Goal: Task Accomplishment & Management: Manage account settings

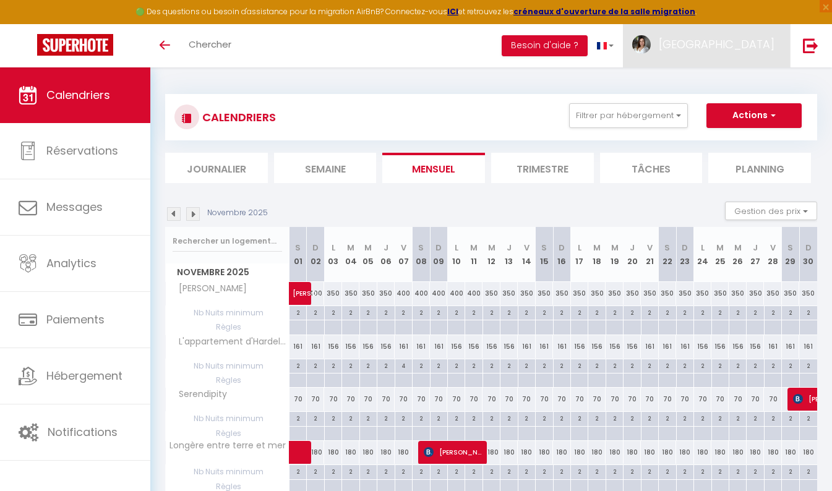
click at [754, 48] on span "[GEOGRAPHIC_DATA]" at bounding box center [717, 44] width 116 height 15
click at [736, 79] on link "Paramètres" at bounding box center [741, 85] width 92 height 21
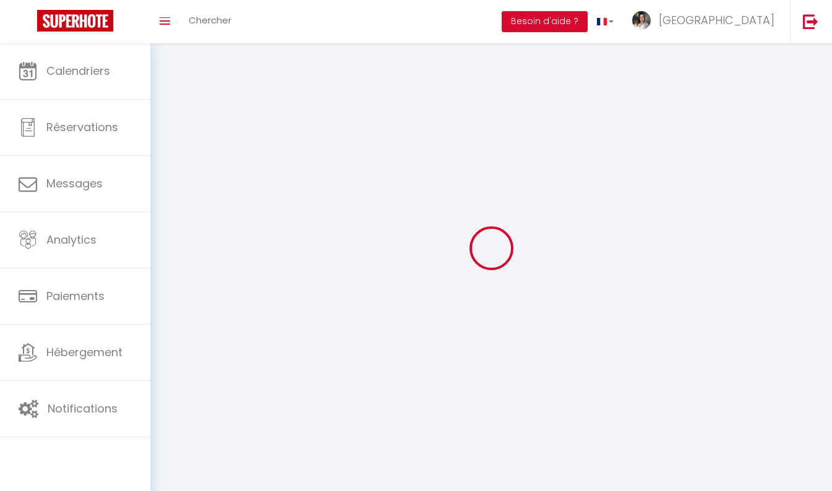
select select "fr"
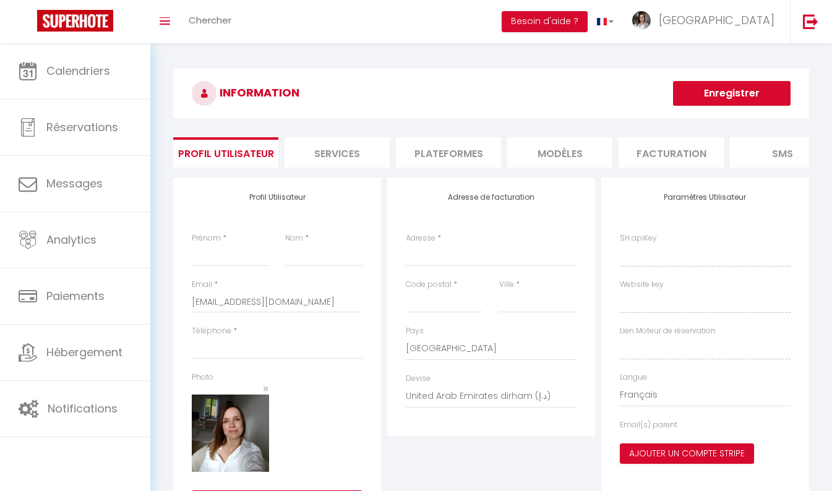
type input "[GEOGRAPHIC_DATA]"
type input "DEBACHY"
type input "0628013923"
type input "[STREET_ADDRESS]"
type input "62250"
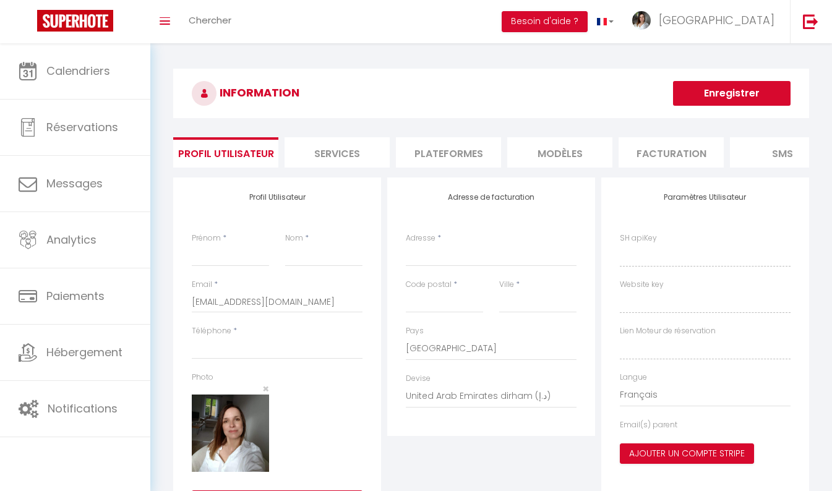
type input "FERQUES"
select select "1"
select select "28"
type input "S1SI99x4tVRxLWCJ601qMbbDH"
type input "oZe70TRptnsYIqtxpNKLXMGLf"
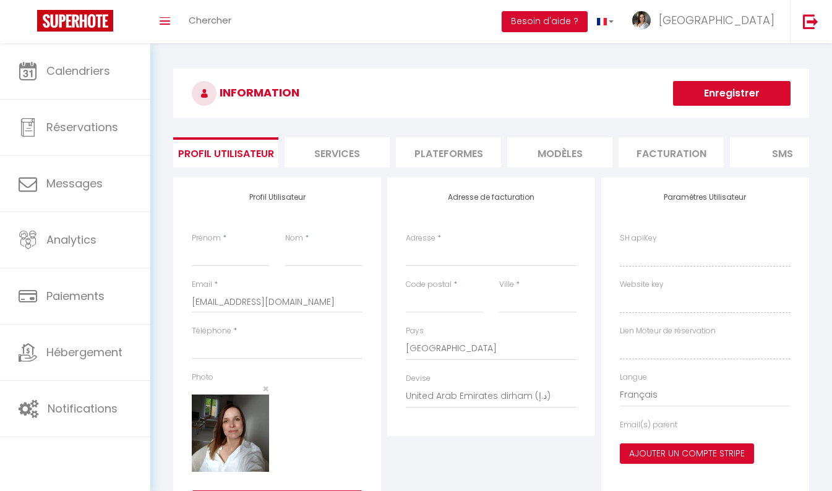
type input "[URL][DOMAIN_NAME]"
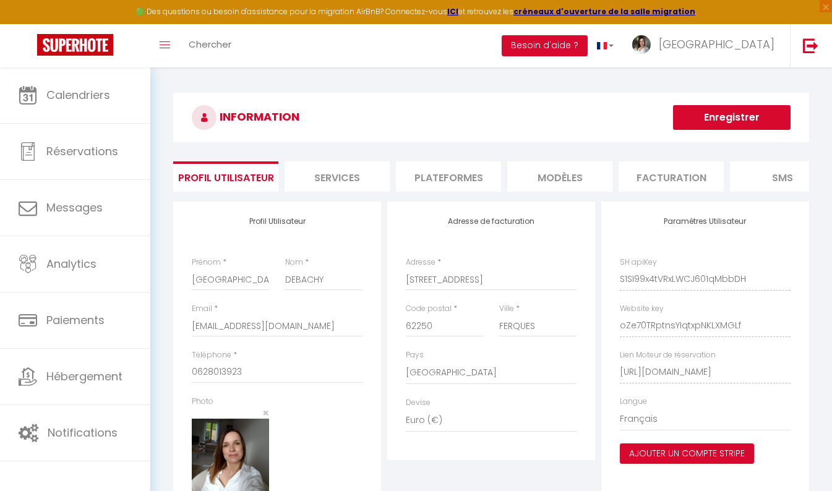
click at [470, 171] on li "Plateformes" at bounding box center [448, 176] width 105 height 30
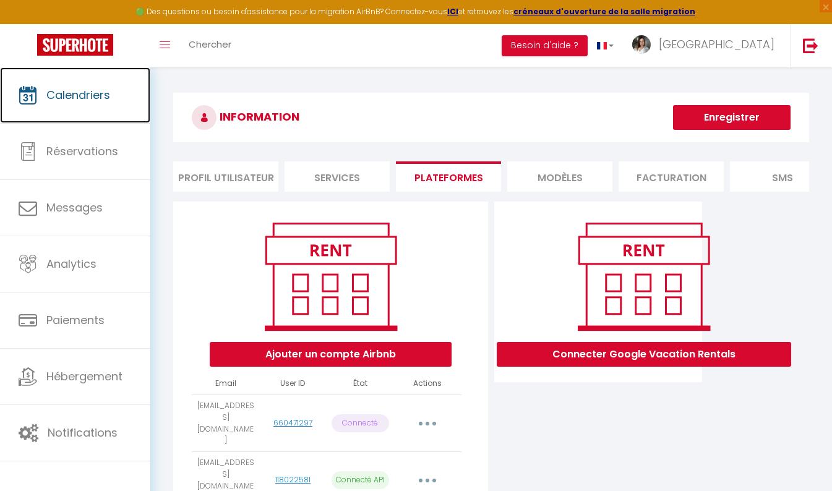
click at [81, 92] on span "Calendriers" at bounding box center [78, 94] width 64 height 15
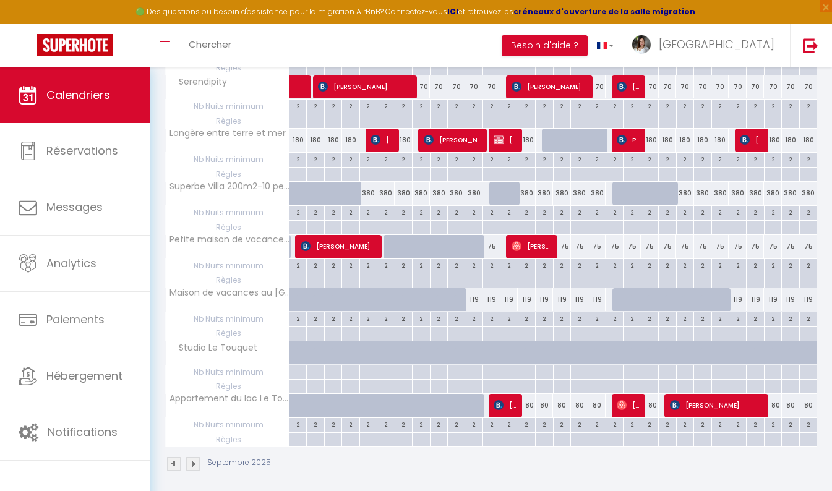
scroll to position [372, 0]
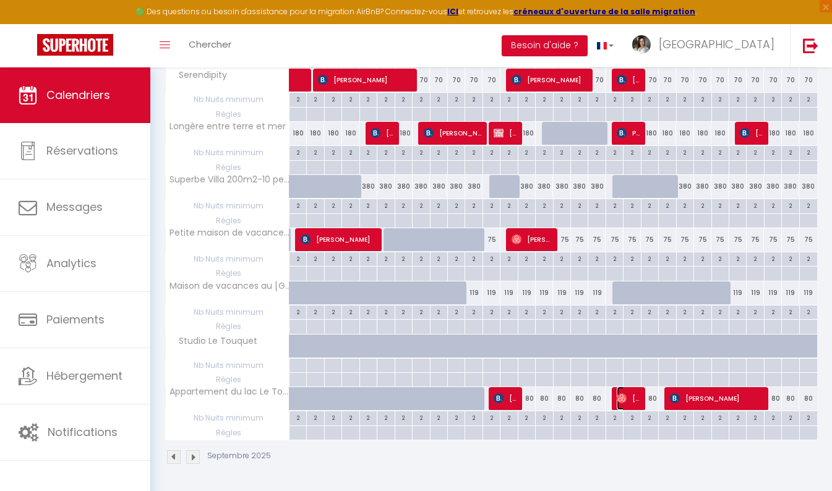
click at [632, 394] on span "[PERSON_NAME]" at bounding box center [628, 399] width 23 height 24
select select "OK"
select select "1"
select select "0"
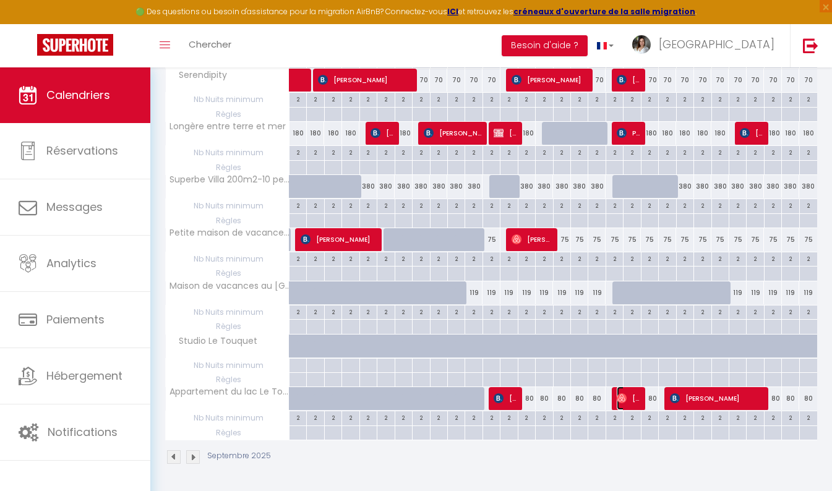
select select "1"
select select
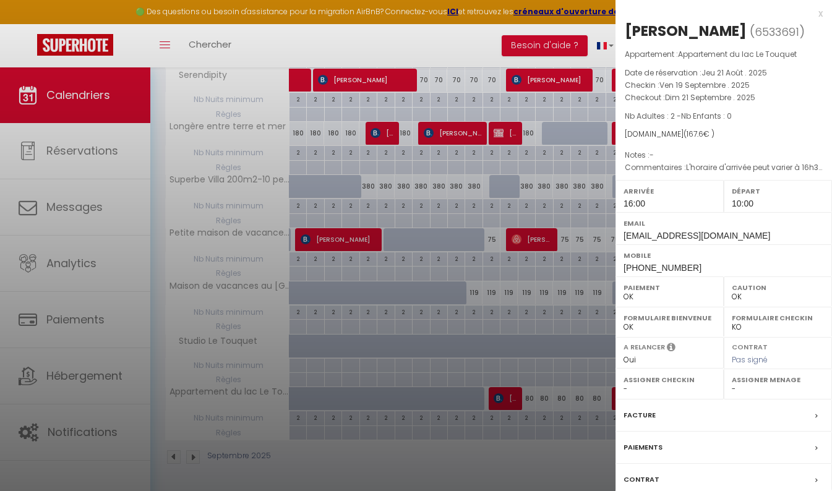
click at [812, 15] on div "x" at bounding box center [719, 13] width 207 height 15
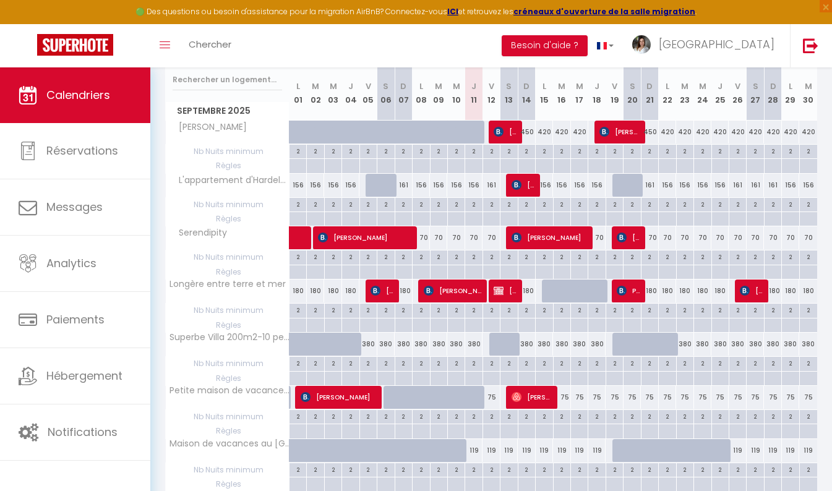
scroll to position [162, 0]
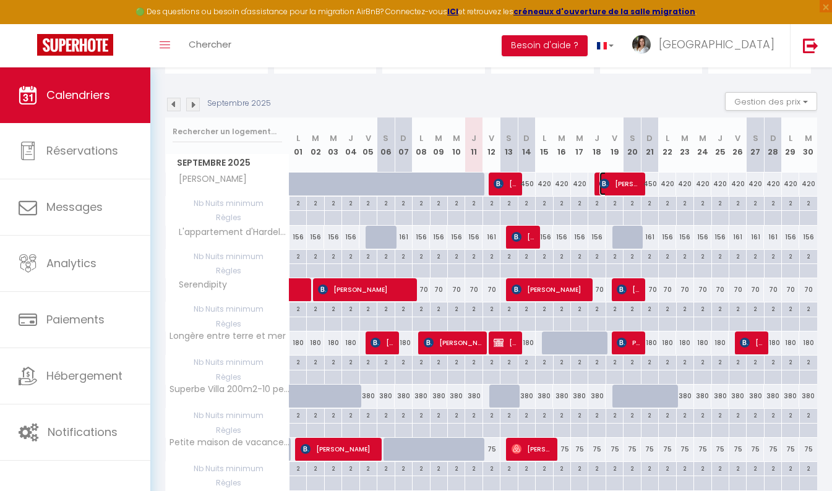
click at [623, 180] on span "[PERSON_NAME]" at bounding box center [620, 184] width 40 height 24
select select "KO"
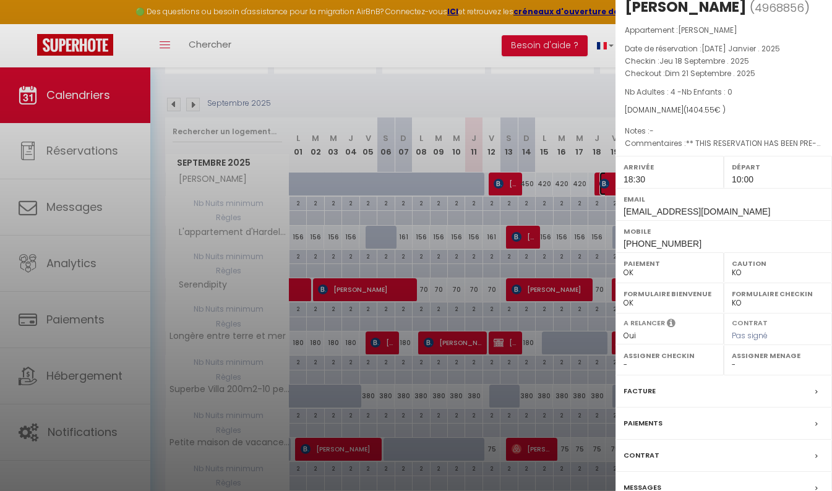
scroll to position [0, 0]
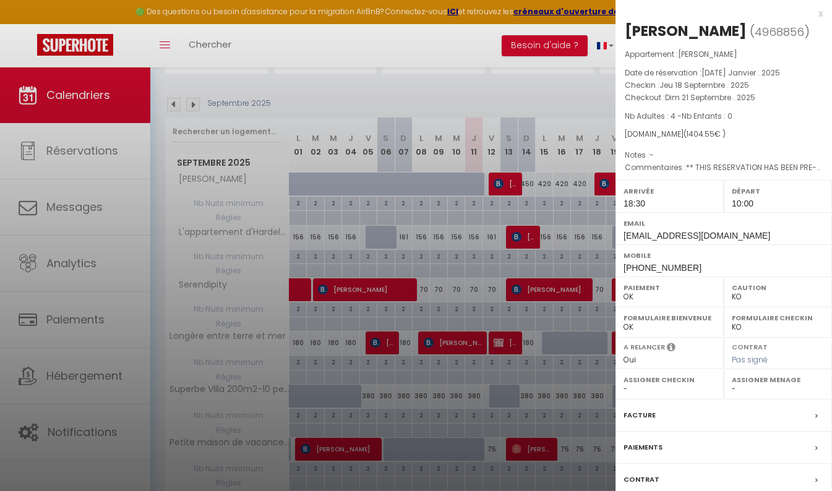
click at [813, 14] on div "x" at bounding box center [719, 13] width 207 height 15
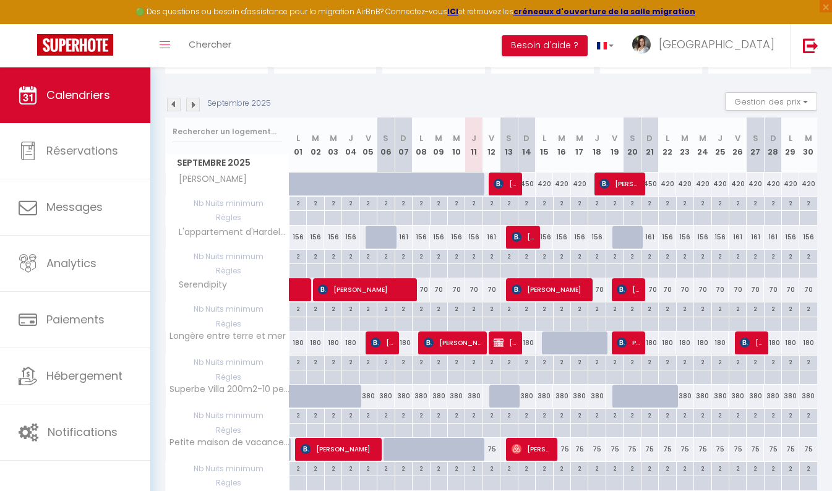
scroll to position [372, 0]
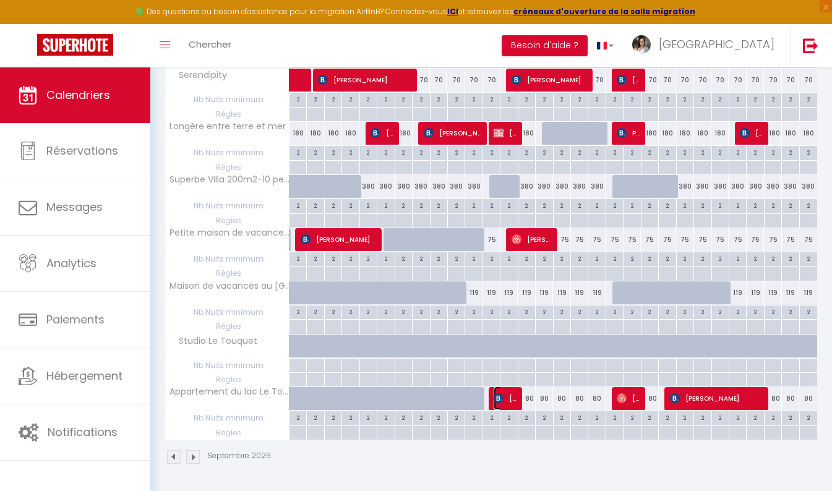
click at [509, 401] on span "[PERSON_NAME]" at bounding box center [505, 399] width 23 height 24
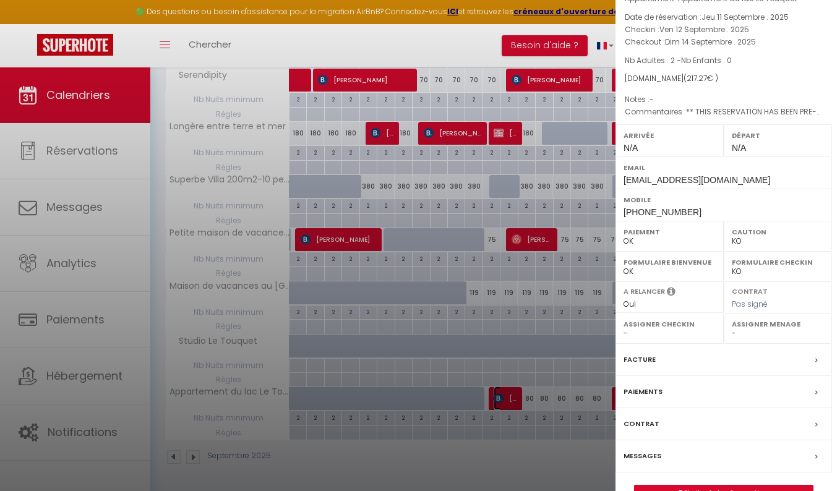
scroll to position [105, 0]
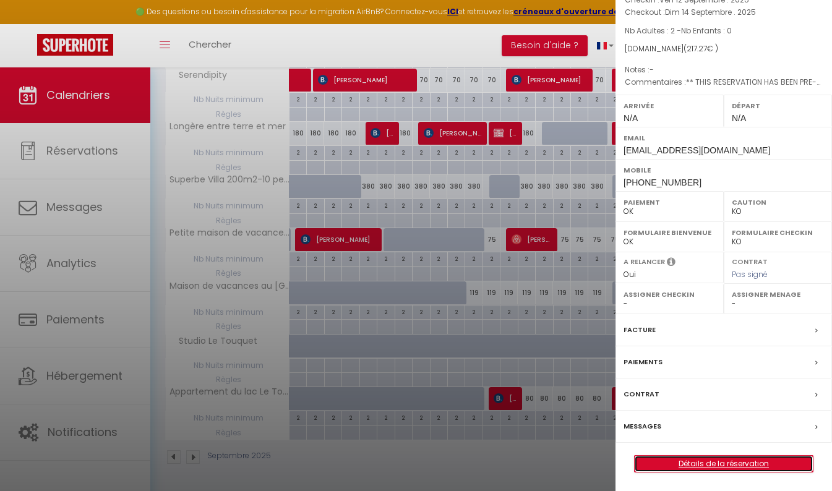
click at [719, 460] on link "Détails de la réservation" at bounding box center [724, 464] width 178 height 16
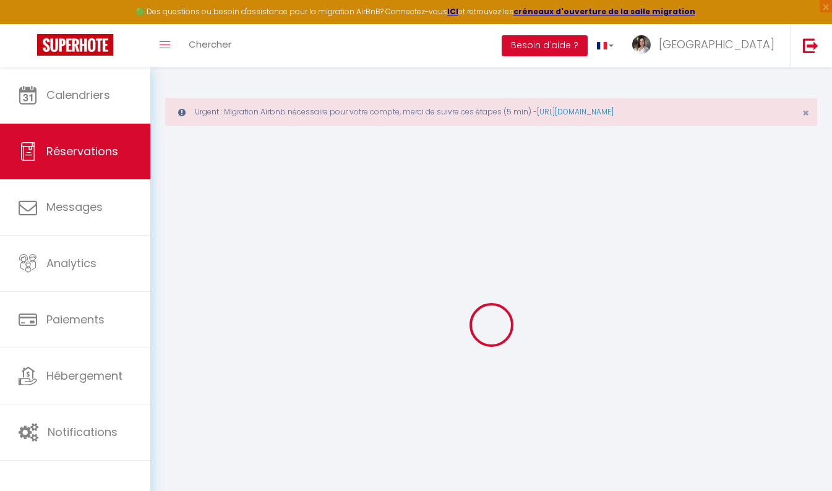
type input "Emmanuelle"
type input "Becker"
type input "[EMAIL_ADDRESS][DOMAIN_NAME]"
type input "[PHONE_NUMBER]"
select select "FR"
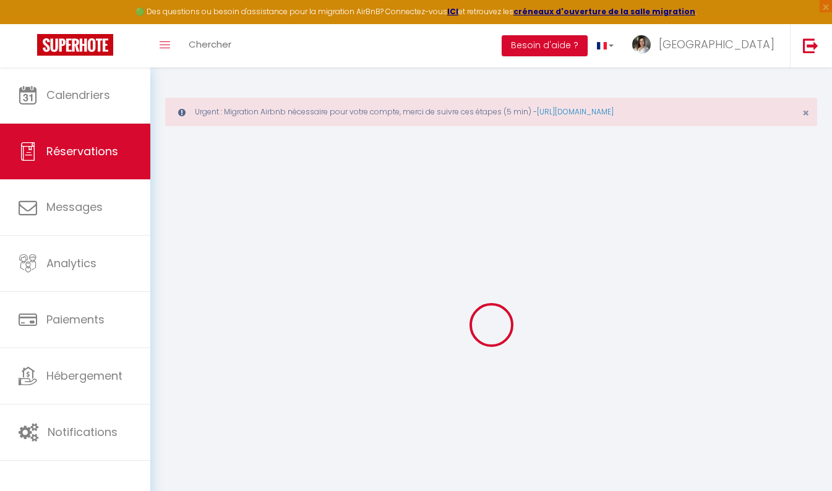
type input "35.7"
type input "3.04"
select select "74188"
select select "1"
select select
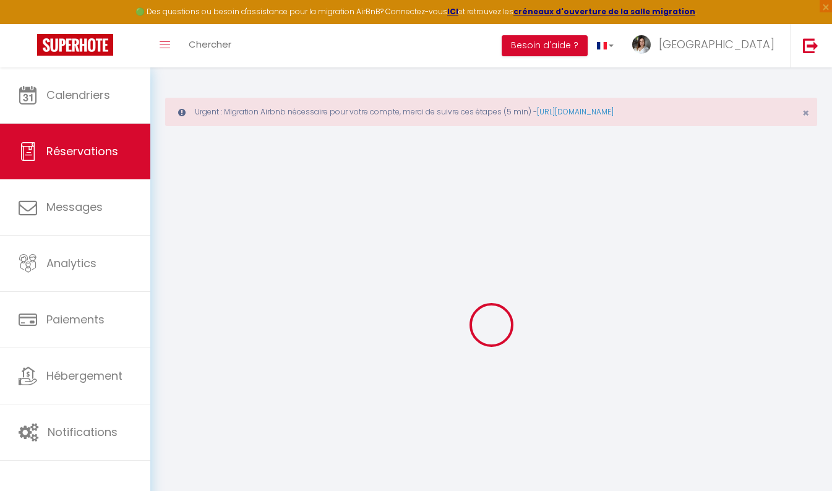
select select
type input "2"
select select "12"
select select
type input "160"
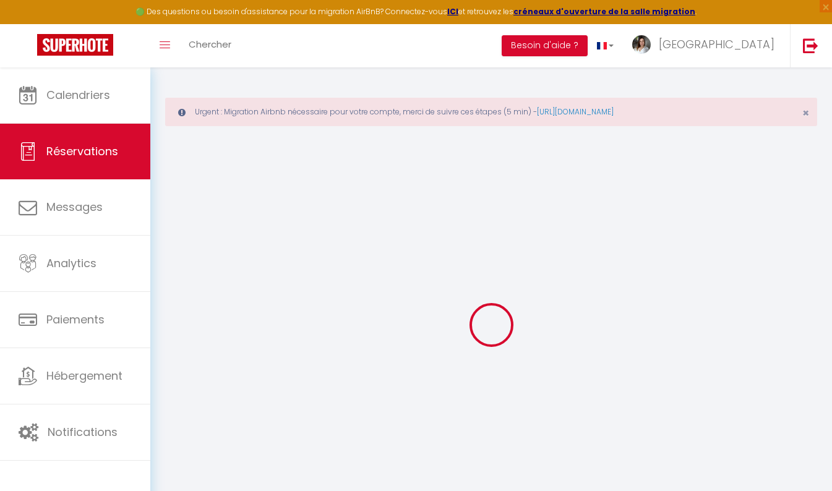
checkbox input "false"
type input "0"
select select "2"
type input "0"
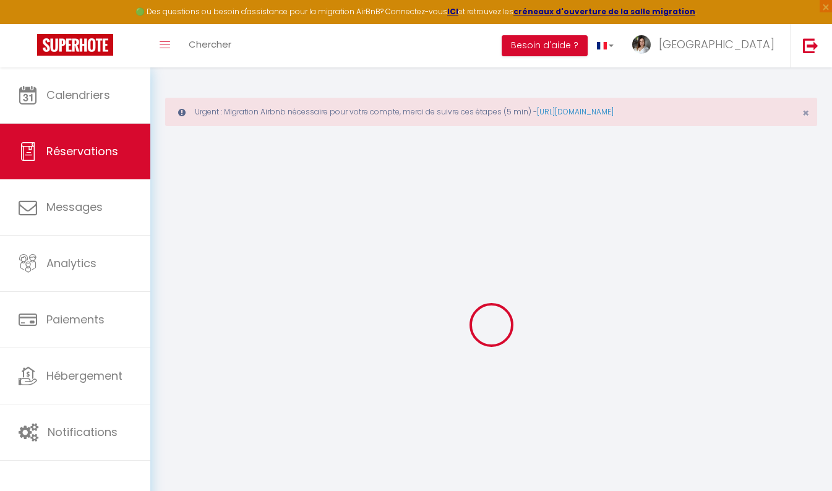
type input "0"
select select
select select "14"
checkbox input "false"
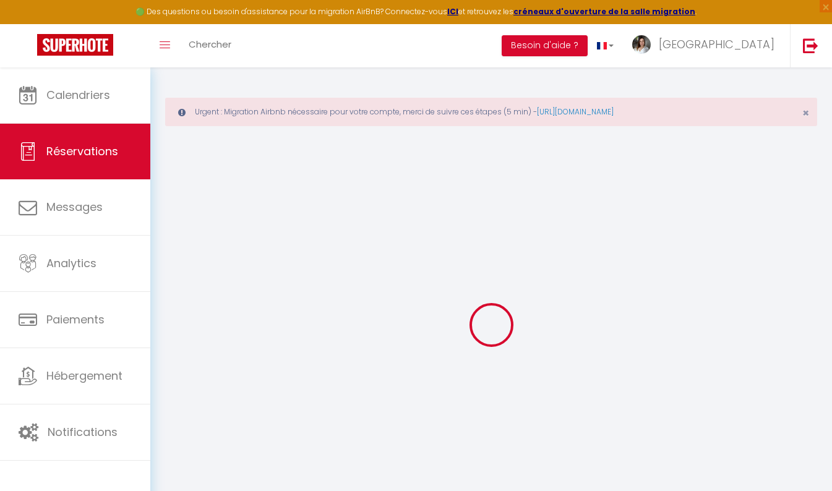
select select
checkbox input "false"
select select
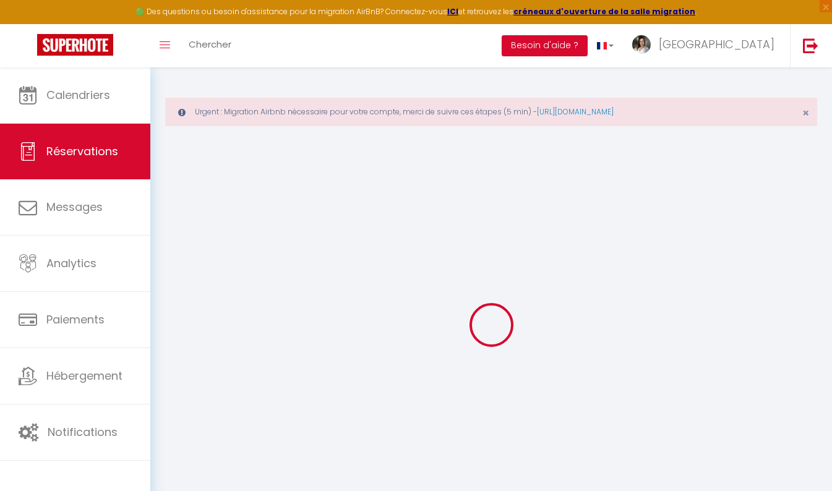
checkbox input "false"
type textarea "** THIS RESERVATION HAS BEEN PRE-PAID ** BOOKING NOTE : Payment charge is EUR 3…"
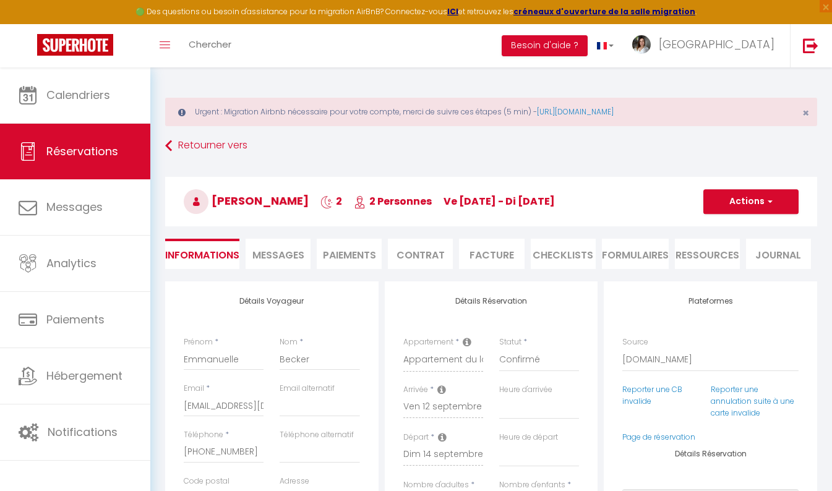
type input "50"
type input "7.27"
select select
checkbox input "false"
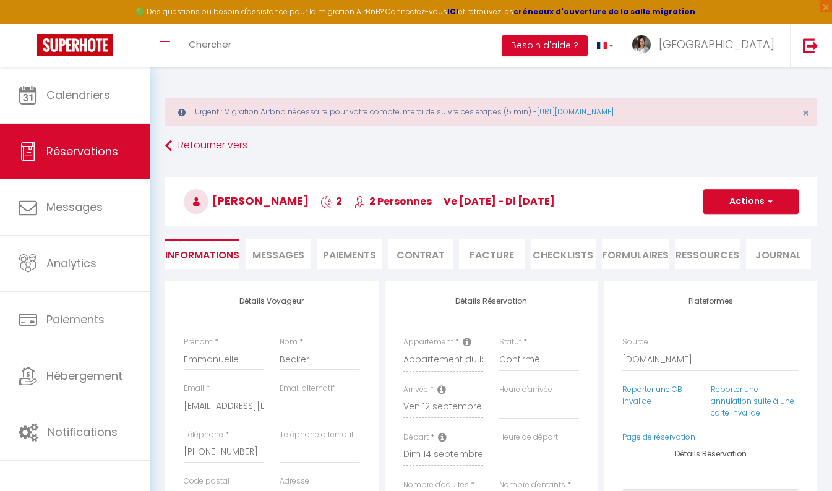
select select
click at [345, 254] on li "Paiements" at bounding box center [349, 254] width 65 height 30
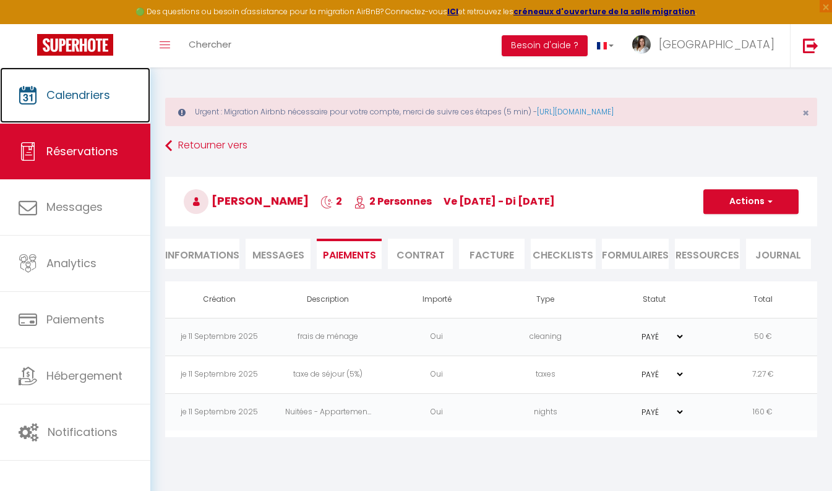
click at [97, 100] on span "Calendriers" at bounding box center [78, 94] width 64 height 15
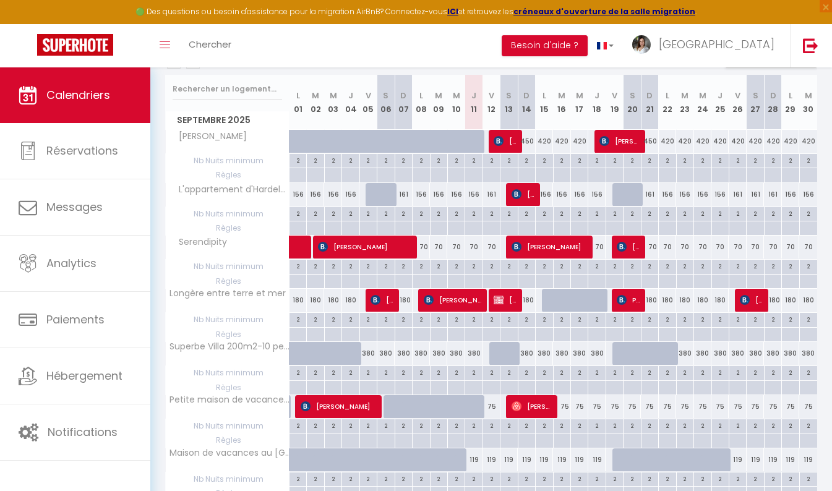
scroll to position [205, 0]
click at [516, 247] on img at bounding box center [517, 247] width 10 height 10
select select "OK"
select select "KO"
select select "1"
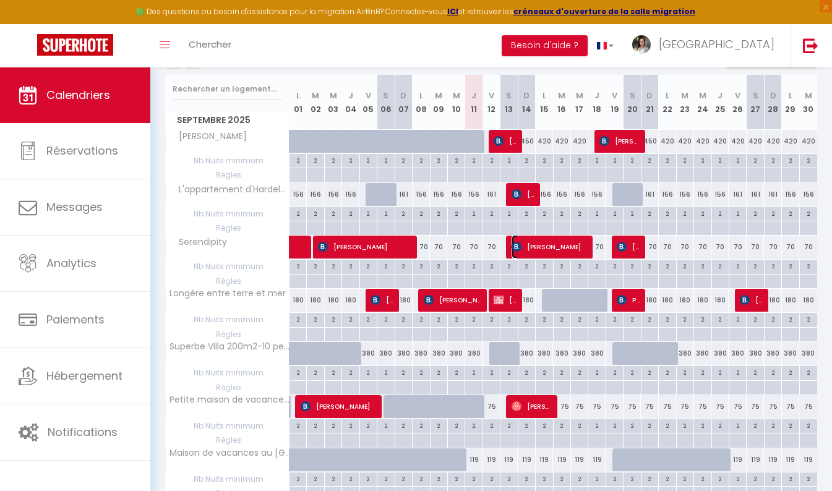
select select "0"
select select "1"
select select
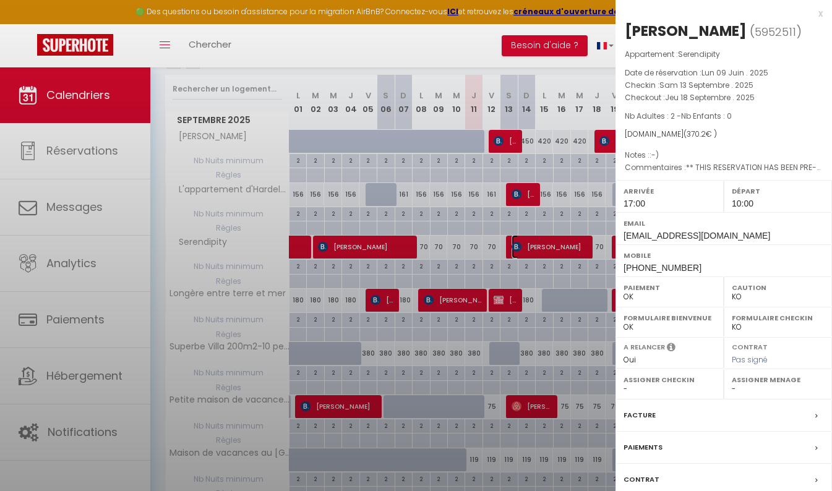
select select "44217"
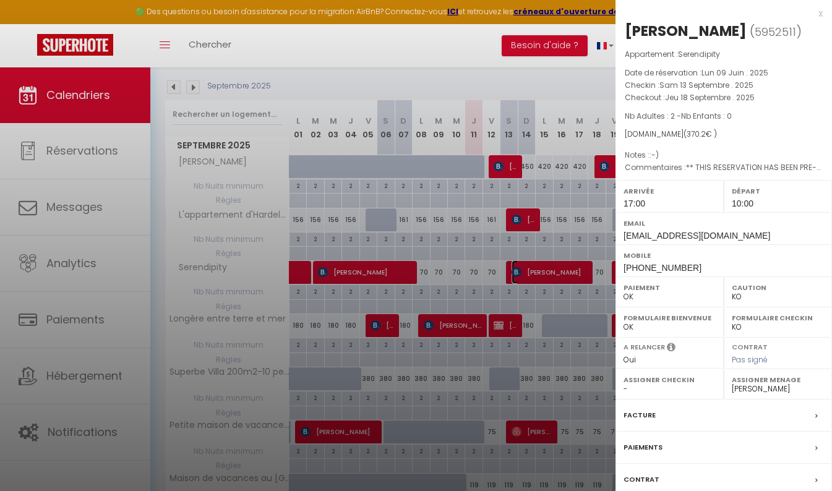
scroll to position [179, 0]
click at [811, 14] on div "x" at bounding box center [719, 13] width 207 height 15
